Goal: Task Accomplishment & Management: Use online tool/utility

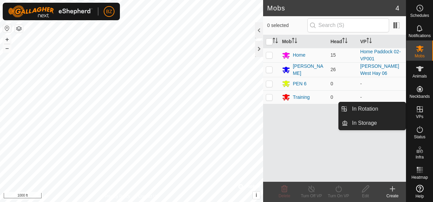
click at [419, 109] on icon at bounding box center [419, 109] width 6 height 6
click at [369, 111] on span "In Rotation" at bounding box center [365, 109] width 26 height 8
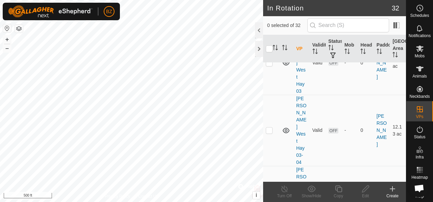
scroll to position [615, 0]
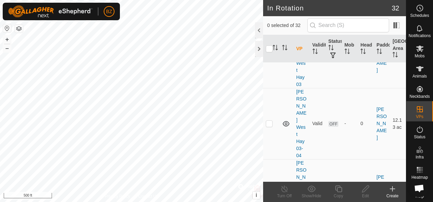
checkbox input "true"
click at [337, 188] on icon at bounding box center [338, 189] width 8 height 8
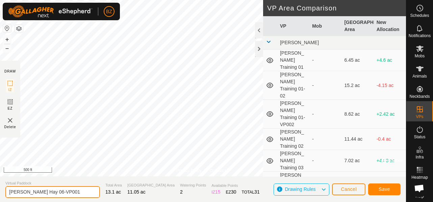
click at [79, 192] on input "[PERSON_NAME] Hay 06-VP001" at bounding box center [52, 192] width 94 height 12
type input "[PERSON_NAME] West Hay 07"
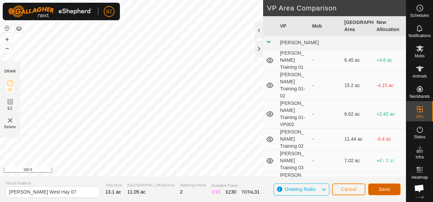
click at [383, 190] on span "Save" at bounding box center [383, 189] width 11 height 5
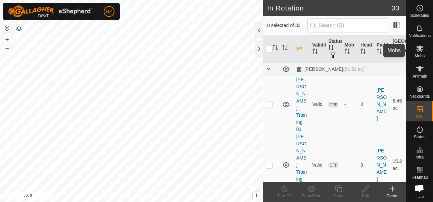
click at [417, 52] on icon at bounding box center [419, 49] width 8 height 8
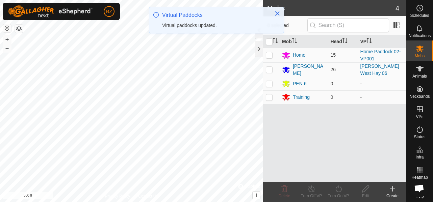
click at [305, 70] on div "[PERSON_NAME]" at bounding box center [309, 70] width 32 height 14
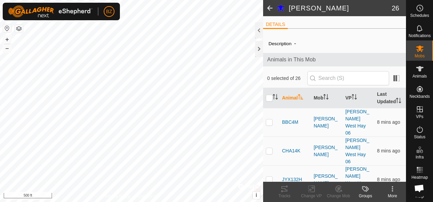
click at [270, 9] on span at bounding box center [269, 8] width 13 height 16
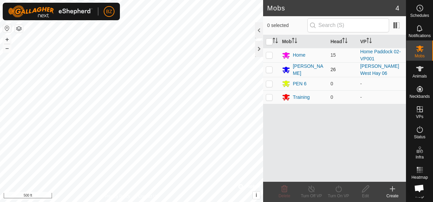
click at [271, 70] on p-checkbox at bounding box center [269, 69] width 7 height 5
checkbox input "true"
click at [335, 189] on icon at bounding box center [338, 189] width 6 height 7
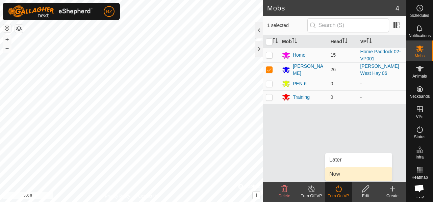
click at [332, 173] on link "Now" at bounding box center [358, 173] width 67 height 13
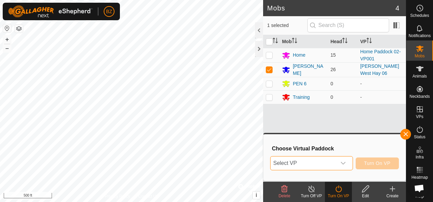
click at [300, 162] on span "Select VP" at bounding box center [303, 163] width 66 height 13
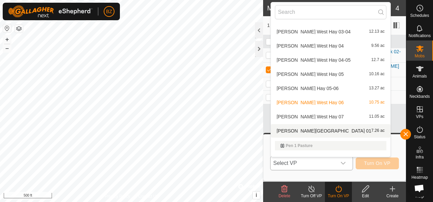
scroll to position [157, 0]
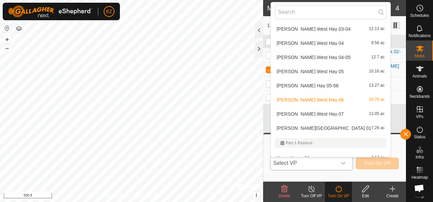
click at [301, 112] on li "[PERSON_NAME] Hay 07 11.05 ac" at bounding box center [330, 113] width 119 height 13
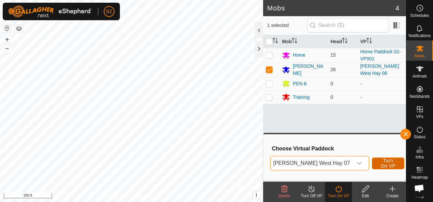
click at [389, 163] on span "Turn On VP" at bounding box center [388, 163] width 16 height 11
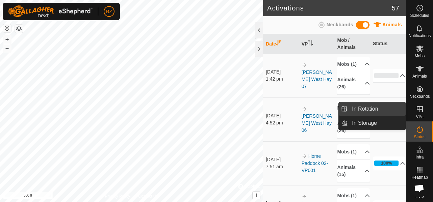
click at [379, 110] on link "In Rotation" at bounding box center [377, 108] width 58 height 13
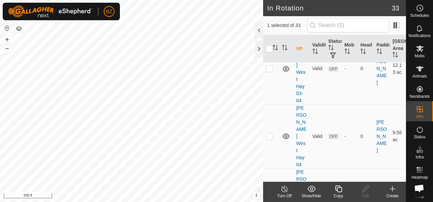
scroll to position [666, 0]
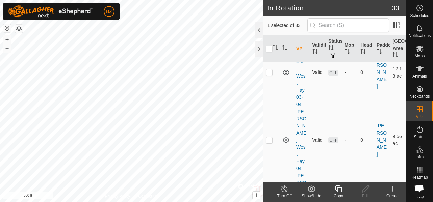
click at [337, 191] on icon at bounding box center [338, 189] width 7 height 7
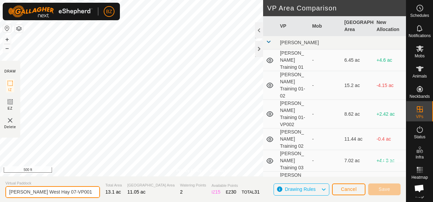
drag, startPoint x: 76, startPoint y: 193, endPoint x: 54, endPoint y: 193, distance: 21.9
click at [54, 193] on input "[PERSON_NAME] West Hay 07-VP001" at bounding box center [52, 192] width 94 height 12
type input "[PERSON_NAME] West Hay 08"
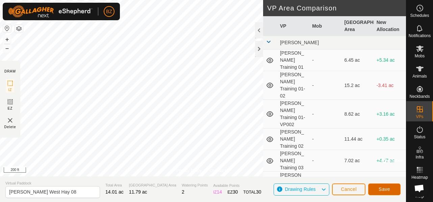
click at [386, 191] on span "Save" at bounding box center [383, 189] width 11 height 5
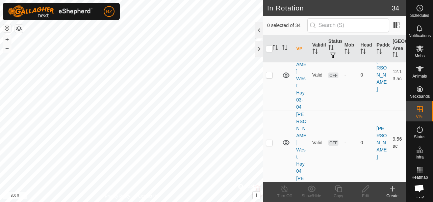
scroll to position [667, 0]
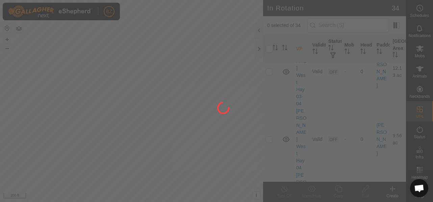
click at [270, 105] on div at bounding box center [216, 101] width 433 height 202
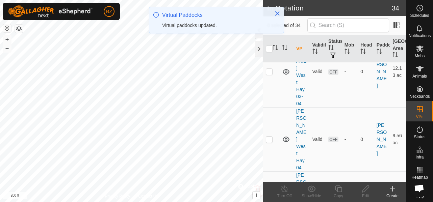
checkbox input "true"
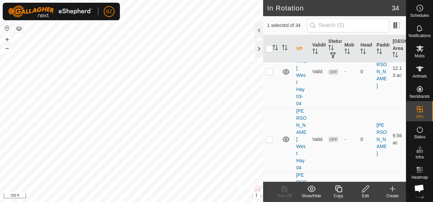
click at [335, 189] on icon at bounding box center [338, 189] width 8 height 8
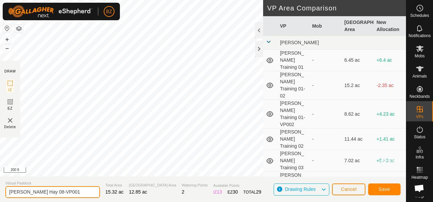
drag, startPoint x: 79, startPoint y: 192, endPoint x: 54, endPoint y: 191, distance: 25.7
click at [54, 191] on input "[PERSON_NAME] Hay 08-VP001" at bounding box center [52, 192] width 94 height 12
type input "[PERSON_NAME] West Hay 09"
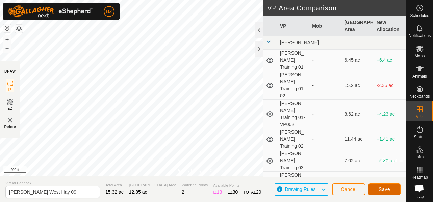
click at [391, 189] on button "Save" at bounding box center [384, 190] width 32 height 12
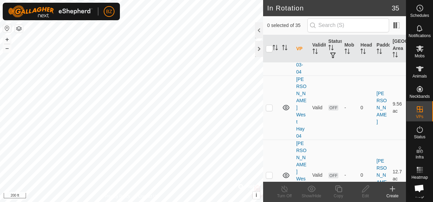
scroll to position [700, 0]
checkbox input "true"
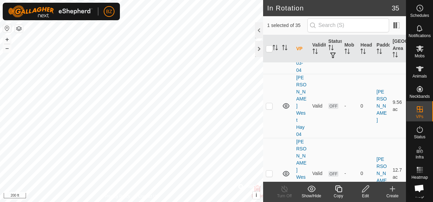
click at [335, 191] on icon at bounding box center [338, 189] width 8 height 8
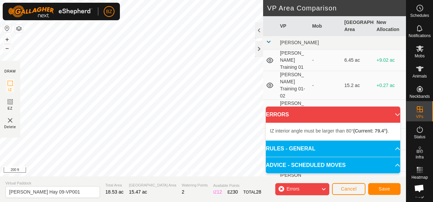
click at [202, 170] on div "Privacy Policy Contact Us Status: OFF Type: Inclusion Zone + – ⇧ i © Mapbox , ©…" at bounding box center [203, 88] width 406 height 176
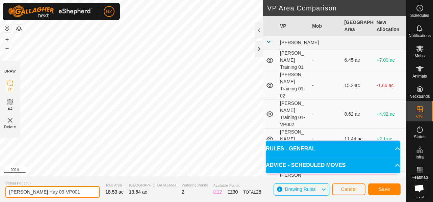
click at [77, 195] on input "[PERSON_NAME] Hay 09-VP001" at bounding box center [52, 192] width 94 height 12
drag, startPoint x: 66, startPoint y: 193, endPoint x: 51, endPoint y: 193, distance: 14.8
click at [51, 193] on input "[PERSON_NAME] Hay 09-VP001" at bounding box center [52, 192] width 94 height 12
type input "[PERSON_NAME] West Hay 10"
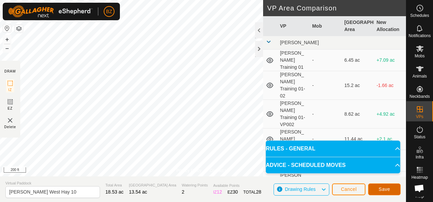
click at [387, 189] on span "Save" at bounding box center [383, 189] width 11 height 5
